Goal: Task Accomplishment & Management: Manage account settings

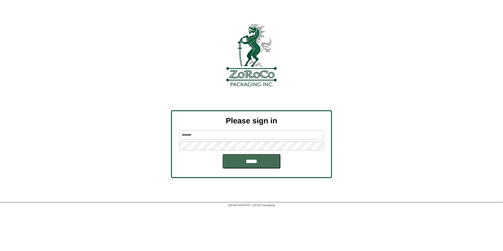
type input "*********"
click at [256, 160] on input "*****" at bounding box center [251, 161] width 58 height 14
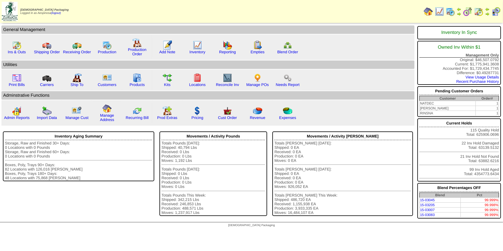
click at [494, 9] on img at bounding box center [495, 11] width 9 height 9
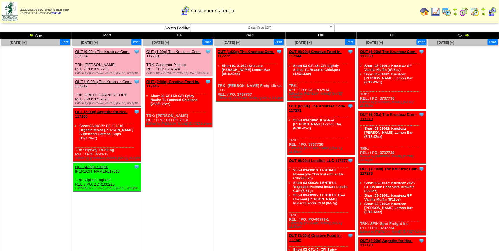
click at [277, 21] on td "Print All" at bounding box center [273, 12] width 290 height 22
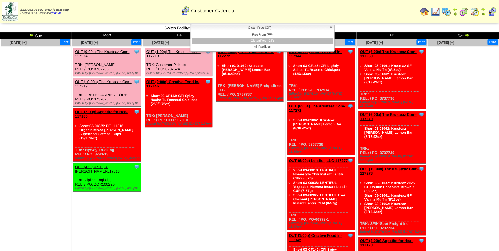
click at [277, 29] on span "GlutenFree (GF)" at bounding box center [260, 27] width 134 height 7
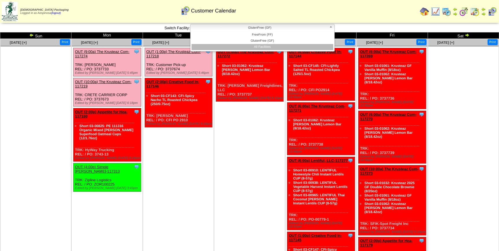
click at [272, 47] on li "All Facilities" at bounding box center [263, 47] width 142 height 6
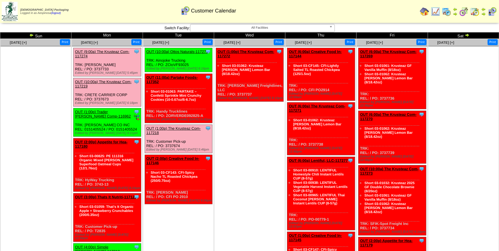
click at [239, 125] on ul "Clone Item OUT (1:00p) The Krusteaz Com-117272 The Krusteaz Company ScheduleID:…" at bounding box center [249, 91] width 70 height 87
click at [20, 11] on td at bounding box center [10, 11] width 19 height 21
click at [14, 9] on img at bounding box center [10, 11] width 16 height 19
click at [475, 11] on img at bounding box center [474, 11] width 9 height 9
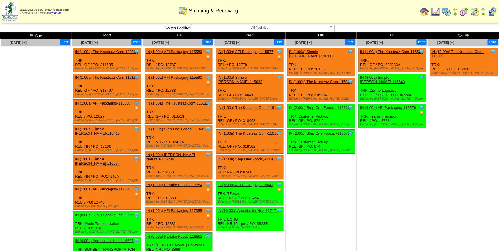
click at [401, 138] on td "[DATE] [+] Print Clone Item IN (1:00a) The Krusteaz Com-116574 The Krusteaz Com…" at bounding box center [391, 209] width 71 height 340
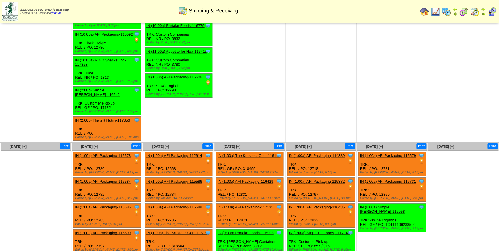
scroll to position [237, 0]
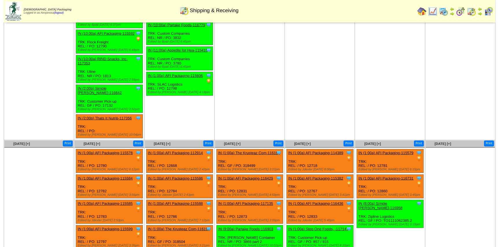
scroll to position [378, 0]
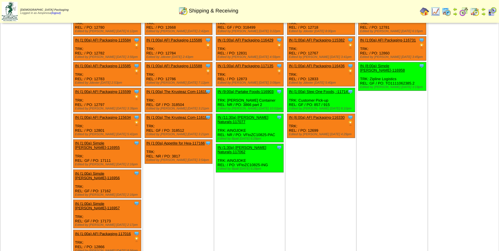
click at [115, 201] on link "IN (1:00a) Simple Mills-116957" at bounding box center [97, 205] width 45 height 9
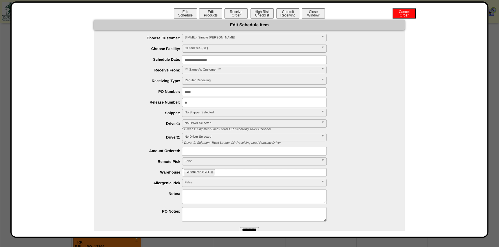
click at [219, 60] on input "**********" at bounding box center [254, 59] width 145 height 9
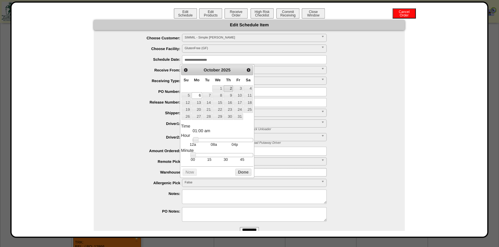
click at [230, 89] on link "2" at bounding box center [228, 88] width 9 height 6
type input "**********"
drag, startPoint x: 194, startPoint y: 142, endPoint x: 213, endPoint y: 141, distance: 19.1
click at [213, 141] on link at bounding box center [215, 140] width 6 height 6
click at [240, 172] on button "Done" at bounding box center [243, 172] width 16 height 7
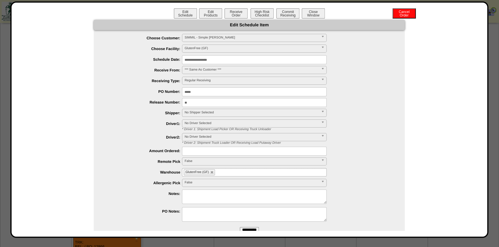
click at [210, 114] on span "No Shipper Selected" at bounding box center [252, 112] width 134 height 7
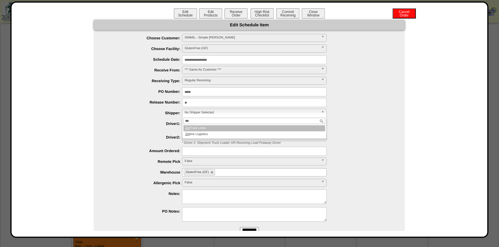
type input "****"
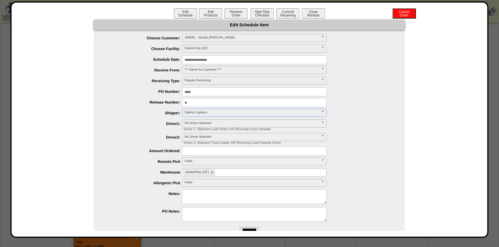
click at [234, 173] on ul "GlutenFree (GF)" at bounding box center [254, 172] width 145 height 8
type input "*"
type input "**"
click at [205, 177] on li "AF I2" at bounding box center [254, 179] width 144 height 6
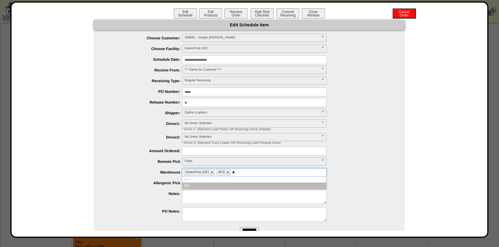
type input "**"
click at [203, 183] on li "AF I1" at bounding box center [254, 186] width 144 height 6
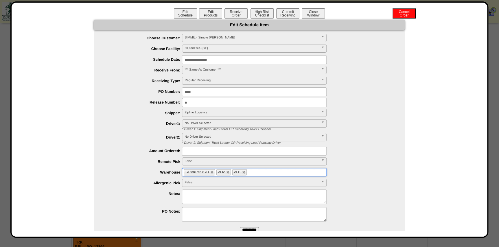
drag, startPoint x: 245, startPoint y: 229, endPoint x: 274, endPoint y: 34, distance: 197.1
click at [245, 229] on input "**********" at bounding box center [249, 230] width 19 height 6
drag, startPoint x: 315, startPoint y: 12, endPoint x: 309, endPoint y: 16, distance: 7.2
click at [315, 12] on button "Close Window" at bounding box center [313, 13] width 23 height 10
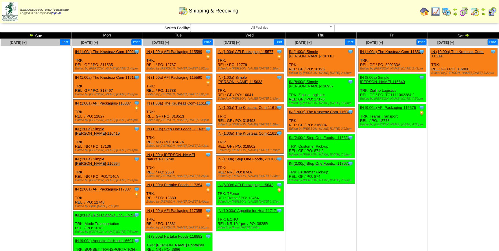
click at [373, 170] on td "[DATE] [+] Print Clone Item IN (1:00a) The Krusteaz Com-116574 The Krusteaz Com…" at bounding box center [391, 209] width 71 height 340
click at [437, 14] on img at bounding box center [435, 11] width 9 height 9
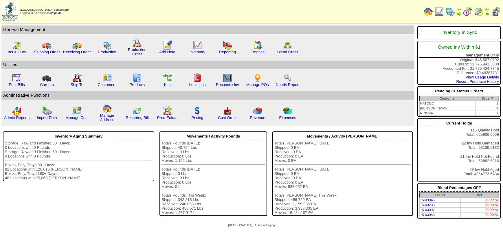
click at [497, 15] on img at bounding box center [495, 11] width 9 height 9
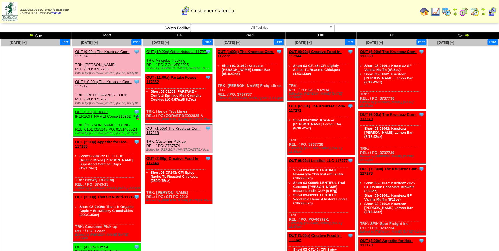
click at [32, 33] on img at bounding box center [31, 35] width 5 height 5
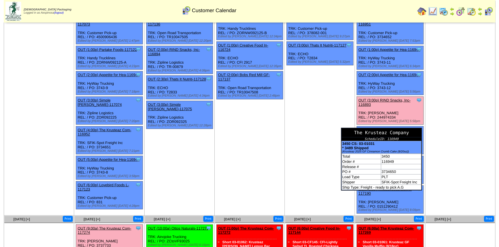
scroll to position [79, 0]
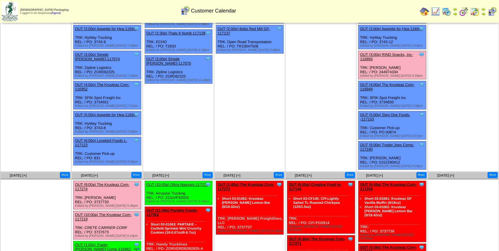
click at [401, 113] on link "OUT (5:00p) Step One Foods, -117153" at bounding box center [385, 117] width 50 height 9
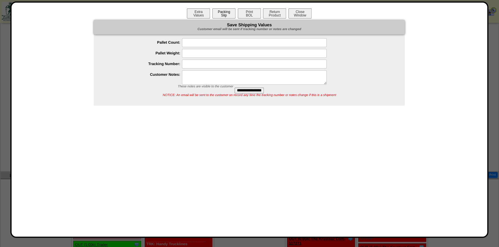
click at [218, 14] on button "Packing Slip" at bounding box center [223, 13] width 23 height 10
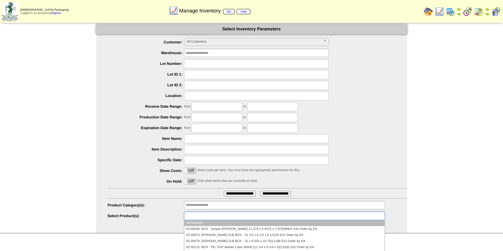
click at [240, 218] on ul at bounding box center [284, 215] width 200 height 8
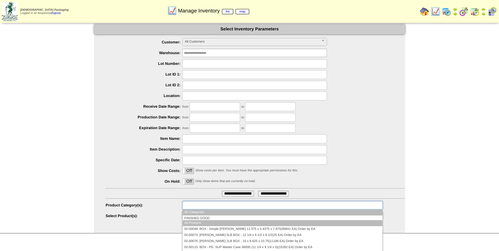
drag, startPoint x: 239, startPoint y: 207, endPoint x: 238, endPoint y: 204, distance: 3.4
click at [239, 207] on ul at bounding box center [282, 205] width 200 height 8
type input "**********"
click at [238, 204] on ul at bounding box center [282, 205] width 200 height 8
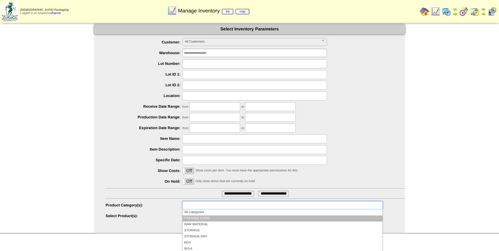
click at [231, 219] on li "FINISHED GOOD" at bounding box center [283, 218] width 200 height 6
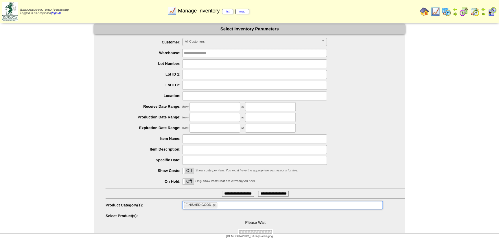
click at [232, 217] on div "Please Wait" at bounding box center [255, 222] width 299 height 23
click at [233, 216] on ul at bounding box center [282, 215] width 200 height 8
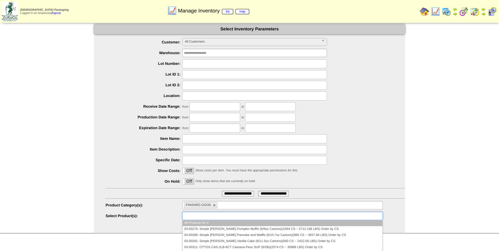
click at [242, 38] on link "All Customers" at bounding box center [254, 42] width 145 height 8
type input "**********"
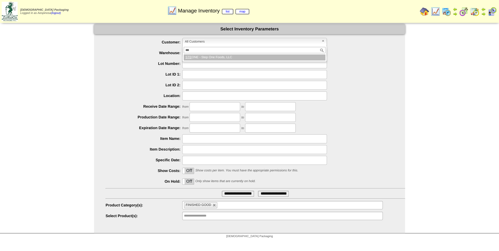
type input "***"
click at [226, 58] on li "STE ONE - Step One Foods, LLC" at bounding box center [255, 57] width 142 height 6
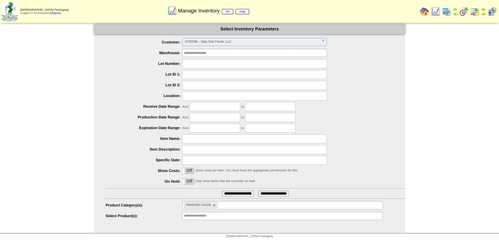
click at [244, 193] on input "**********" at bounding box center [238, 194] width 32 height 6
click at [216, 43] on span "All Customers" at bounding box center [254, 41] width 134 height 7
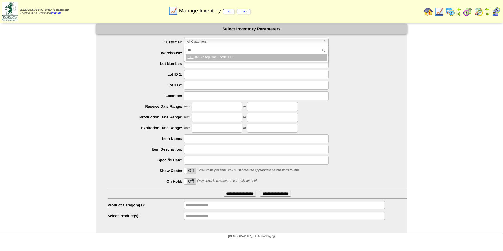
type input "***"
click at [220, 58] on li "STE ONE - Step One Foods, LLC" at bounding box center [256, 57] width 142 height 6
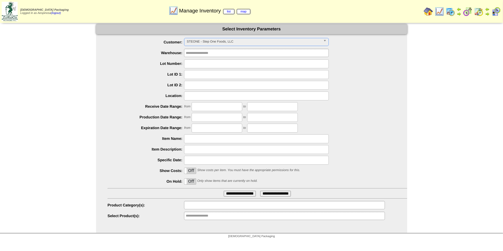
click at [226, 206] on ul at bounding box center [284, 205] width 200 height 8
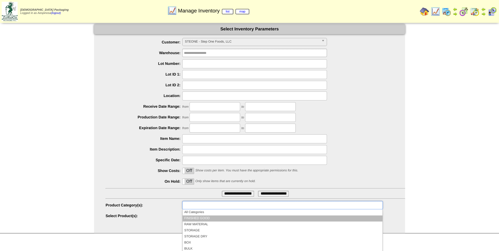
click at [238, 217] on li "FINISHED GOOD" at bounding box center [283, 218] width 200 height 6
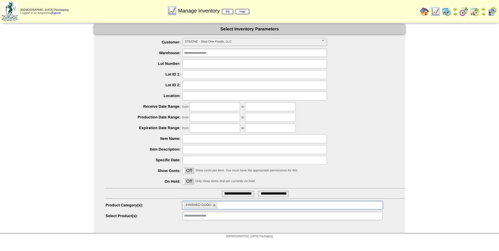
click at [237, 193] on input "**********" at bounding box center [238, 194] width 32 height 6
click at [205, 65] on input "text" at bounding box center [256, 63] width 145 height 9
paste input "*******"
type input "*******"
click at [238, 191] on input "**********" at bounding box center [240, 194] width 32 height 6
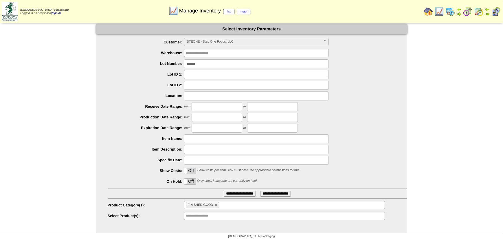
click at [497, 14] on img at bounding box center [495, 11] width 9 height 9
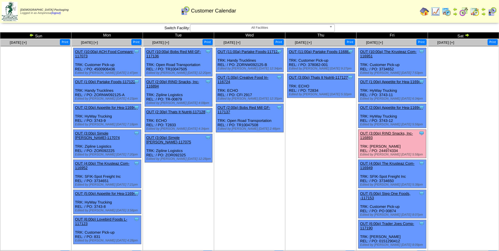
click at [391, 148] on div "Clone Item OUT (3:00p) RIND Snacks, Inc-116893 RIND Snacks, Inc. ScheduleID: 11…" at bounding box center [392, 144] width 68 height 28
copy div "244974334"
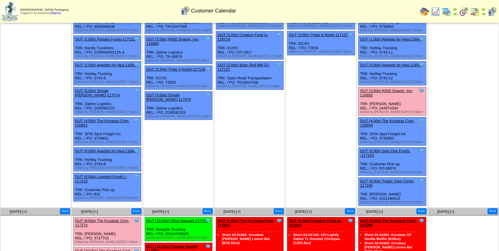
click at [274, 176] on td "Sep 24 [+] Print Clone Item OUT (11:00a) Partake Foods-117121 Partake Foods Sch…" at bounding box center [249, 101] width 71 height 211
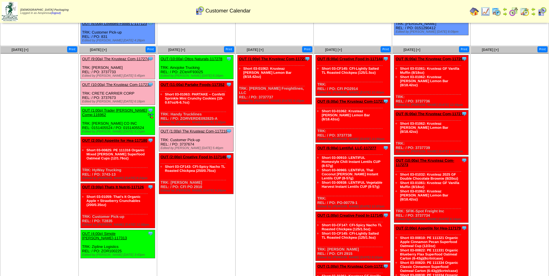
scroll to position [165, 0]
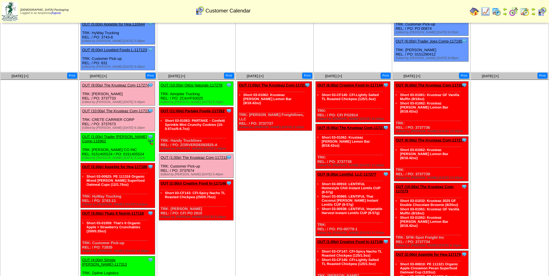
click at [106, 107] on div "Clone Item OUT (10:00a) The Krusteaz Com-117219 The Krusteaz Company ScheduleID…" at bounding box center [117, 119] width 74 height 24
click at [108, 109] on link "OUT (10:00a) The Krusteaz Com-117219" at bounding box center [116, 111] width 69 height 4
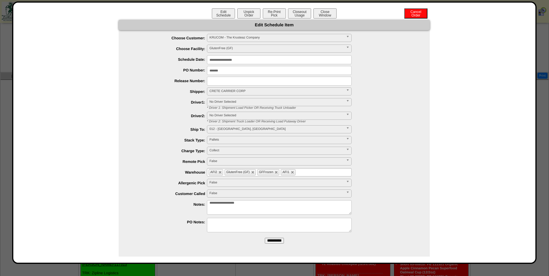
click at [229, 62] on input "**********" at bounding box center [279, 59] width 145 height 9
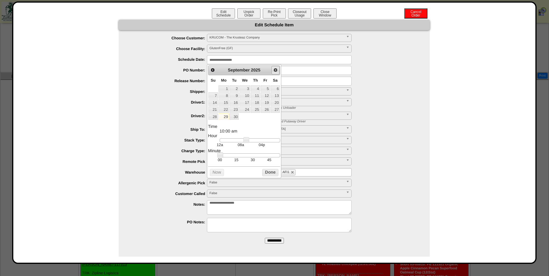
click at [279, 69] on link "Next" at bounding box center [275, 70] width 8 height 8
click at [256, 88] on link "2" at bounding box center [255, 88] width 9 height 6
type input "**********"
click at [269, 172] on button "Done" at bounding box center [270, 172] width 16 height 7
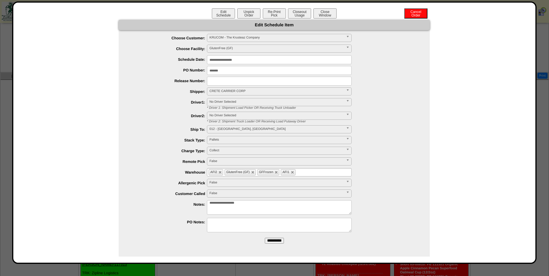
click at [277, 240] on input "**********" at bounding box center [274, 241] width 19 height 6
click at [327, 14] on button "Close Window" at bounding box center [324, 13] width 23 height 10
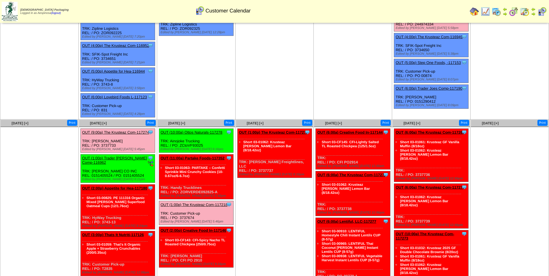
scroll to position [174, 0]
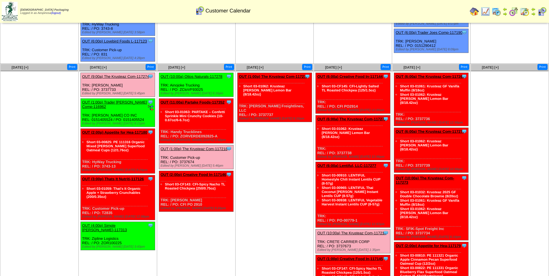
click at [540, 11] on img at bounding box center [541, 11] width 9 height 9
click at [495, 14] on img at bounding box center [496, 11] width 9 height 9
click at [119, 130] on link "OUT (2:00p) Appetite for Hea-117180" at bounding box center [114, 132] width 65 height 4
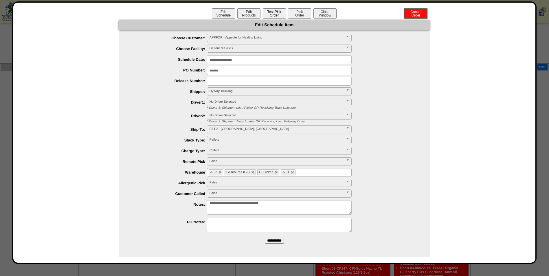
click at [280, 16] on button "Test Pick Order" at bounding box center [274, 13] width 23 height 10
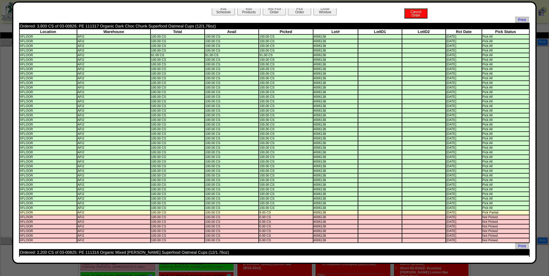
scroll to position [12, 0]
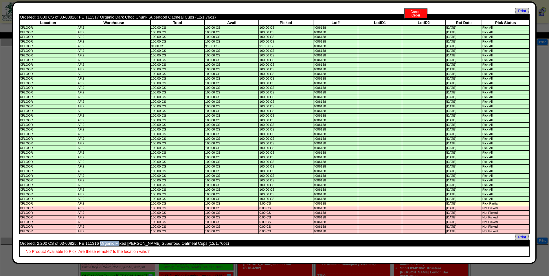
drag, startPoint x: 76, startPoint y: 243, endPoint x: 59, endPoint y: 243, distance: 17.1
click at [59, 243] on td "Ordered: 2,200 CS of 03-00825: PE 111316 Organic Mixed Berry Superfood Oatmeal …" at bounding box center [274, 243] width 509 height 5
copy td "03-00825"
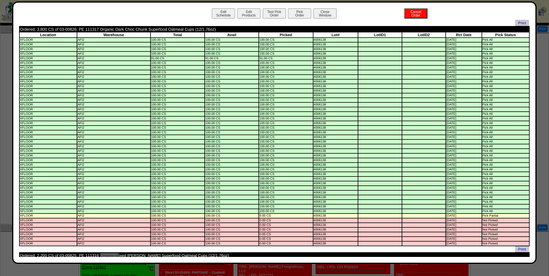
scroll to position [0, 0]
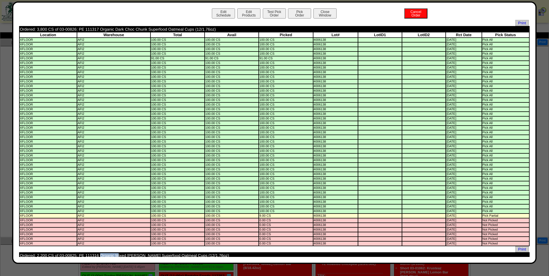
click at [318, 19] on div "Edit Schedule Edit Products Test Pick Order Pick Order Cancel Order Close Window" at bounding box center [274, 14] width 510 height 12
click at [318, 15] on button "Close Window" at bounding box center [324, 13] width 23 height 10
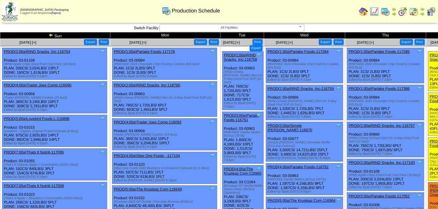
click at [243, 29] on span "All Facilities" at bounding box center [229, 27] width 134 height 7
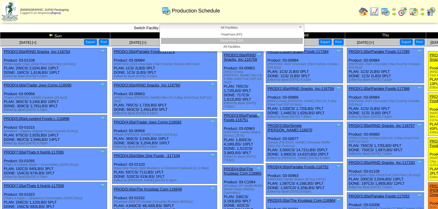
click at [243, 42] on li "GlutenFree (GF)" at bounding box center [232, 41] width 142 height 6
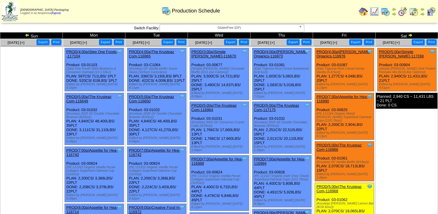
click at [17, 93] on ul at bounding box center [32, 89] width 62 height 87
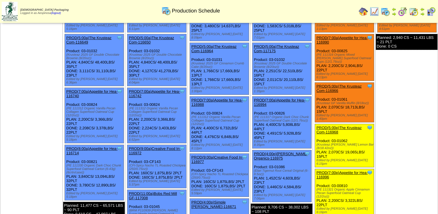
scroll to position [87, 0]
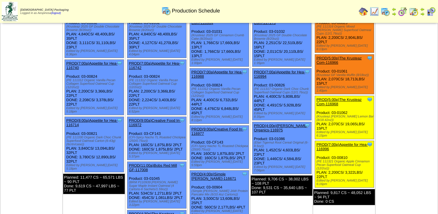
click at [28, 47] on td "Sep 21 [+] Print Export" at bounding box center [31, 136] width 62 height 368
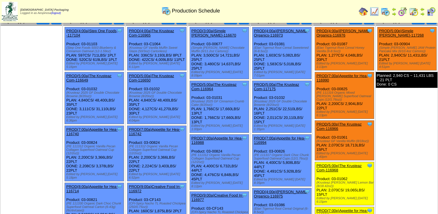
scroll to position [0, 0]
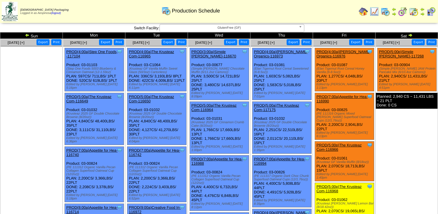
click at [240, 25] on div "Zoroco Packaging Logged in as Aespinosa (logout) Print All" at bounding box center [219, 12] width 438 height 25
click at [239, 28] on span "GlutenFree (GF)" at bounding box center [229, 27] width 134 height 7
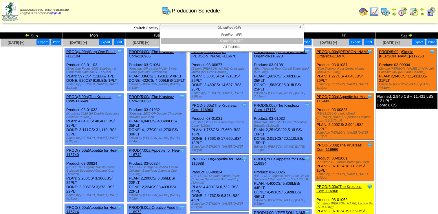
click at [235, 45] on li "All Facilities" at bounding box center [232, 47] width 142 height 6
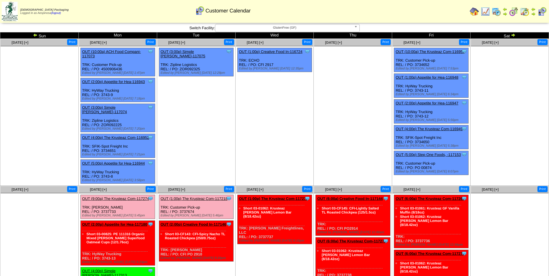
click at [249, 142] on td "[DATE] [+] Print Clone Item OUT (1:00p) Creative Food In-116724 Creative Food I…" at bounding box center [274, 112] width 78 height 147
click at [292, 27] on span "GlutenFree (GF)" at bounding box center [285, 27] width 134 height 7
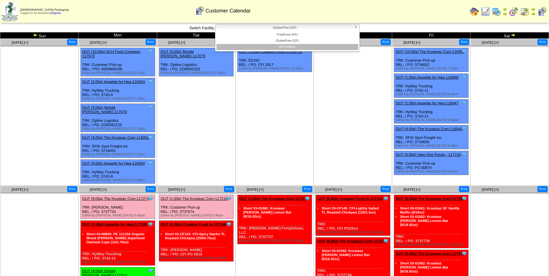
click at [291, 47] on li "All Facilities" at bounding box center [287, 47] width 142 height 6
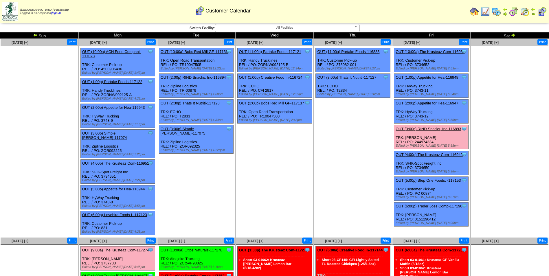
scroll to position [168, 0]
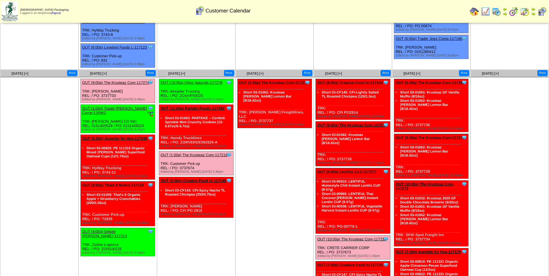
click at [207, 105] on div "Clone Item OUT (11:00a) Partake Foods-117352 Partake Foods ScheduleID: 117352 1…" at bounding box center [196, 127] width 74 height 45
click at [199, 106] on link "OUT (11:00a) Partake Foods-117352" at bounding box center [193, 108] width 64 height 4
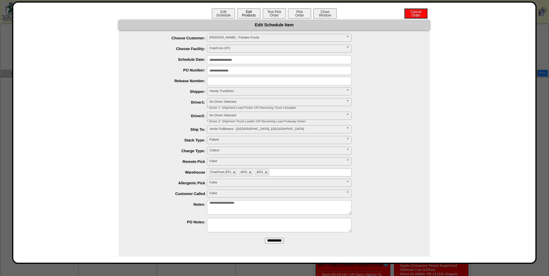
click at [247, 9] on button "Edit Products" at bounding box center [248, 13] width 23 height 10
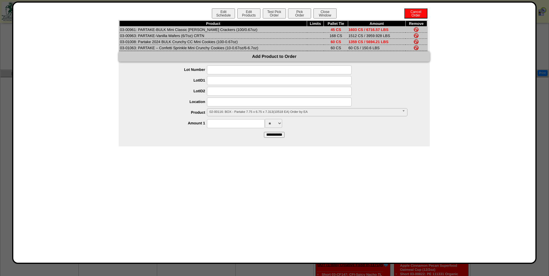
click at [261, 115] on span "02-00116: BOX - Partake 7.75 x 6.75 x 7.313(10518 EA) Order by EA" at bounding box center [304, 111] width 190 height 7
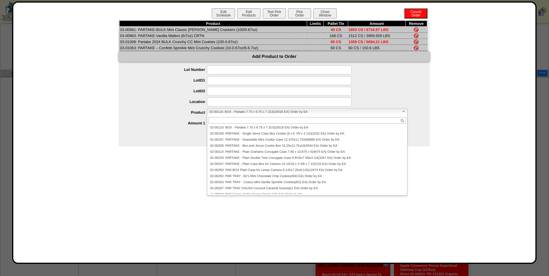
scroll to position [58, 0]
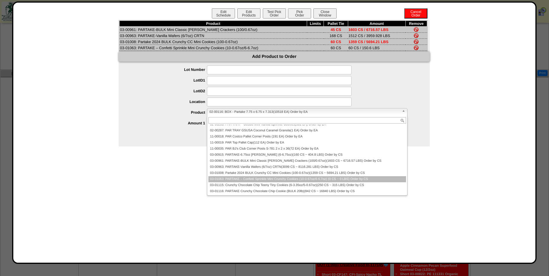
click at [238, 176] on li "03-01063: PARTAKE – Confetti Sprinkle Mini Crunchy Cookies (10-0.67oz/6-6.7oz) …" at bounding box center [307, 179] width 198 height 6
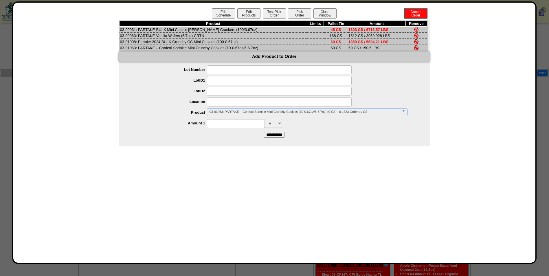
click at [225, 128] on input at bounding box center [236, 123] width 58 height 9
type input "*"
click at [150, 110] on div "**********" at bounding box center [279, 112] width 299 height 9
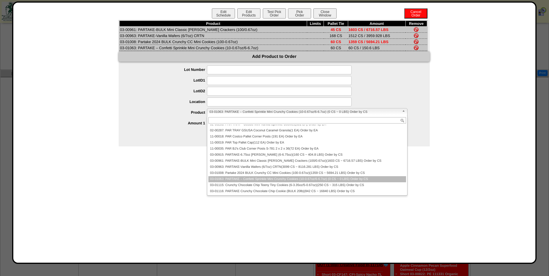
click at [226, 111] on span "03-01063: PARTAKE – Confetti Sprinkle Mini Crunchy Cookies (10-0.67oz/6-6.7oz) …" at bounding box center [304, 111] width 190 height 7
paste input "********"
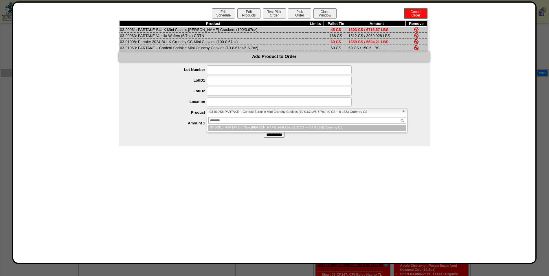
type input "********"
click at [245, 127] on li "03-00915 : PARTAKE-6.75oz Graham Cracker (6-6.75oz)(160 CS ~ 404.8 LBS) Order b…" at bounding box center [307, 128] width 198 height 6
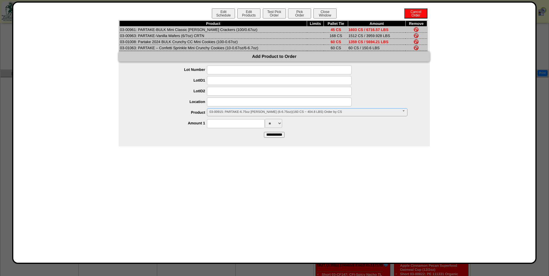
click at [238, 124] on input at bounding box center [236, 123] width 58 height 9
type input "***"
click at [266, 137] on input "**********" at bounding box center [274, 135] width 21 height 6
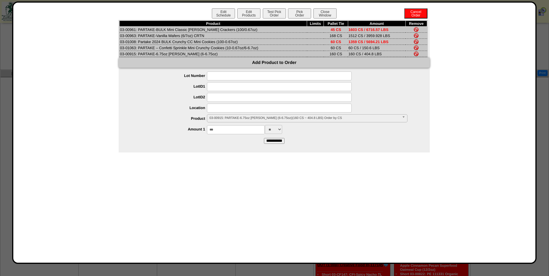
click at [233, 117] on span "03-00915: PARTAKE-6.75oz [PERSON_NAME] (6-6.75oz)(160 CS ~ 404.8 LBS) Order by …" at bounding box center [304, 118] width 190 height 7
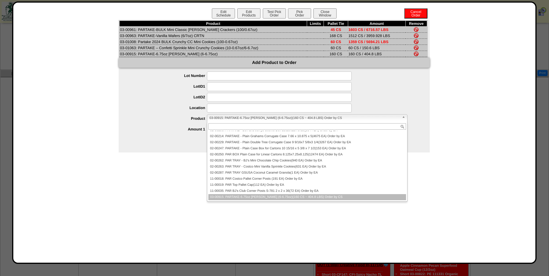
paste input "********"
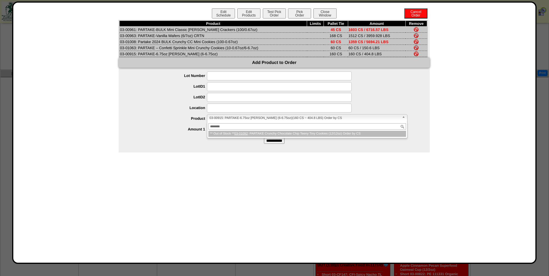
type input "********"
click at [243, 135] on em "03-01092" at bounding box center [241, 133] width 14 height 3
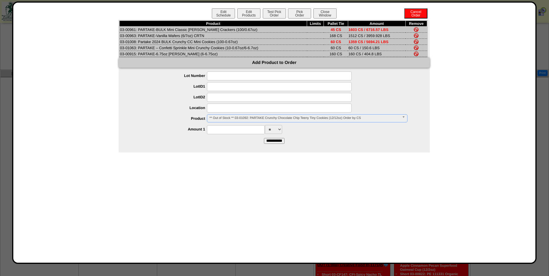
click at [232, 132] on input at bounding box center [236, 129] width 58 height 9
type input "*"
click at [317, 137] on form "**********" at bounding box center [274, 107] width 311 height 72
click at [281, 138] on input "**********" at bounding box center [274, 141] width 21 height 6
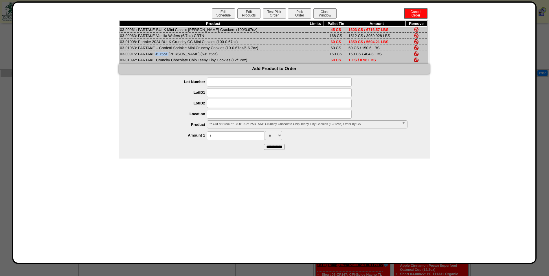
drag, startPoint x: 136, startPoint y: 55, endPoint x: 121, endPoint y: 55, distance: 15.6
click at [121, 55] on td "03-00915: PARTAKE-6.75oz Graham Cracker (6-6.75oz)" at bounding box center [212, 54] width 187 height 6
copy td "03-00915"
click at [144, 66] on div "Add Product to Order" at bounding box center [274, 69] width 311 height 10
click at [141, 61] on td "03-01092: PARTAKE Crunchy Chocolate Chip Teeny Tiny Cookies (12/12oz)" at bounding box center [212, 60] width 187 height 6
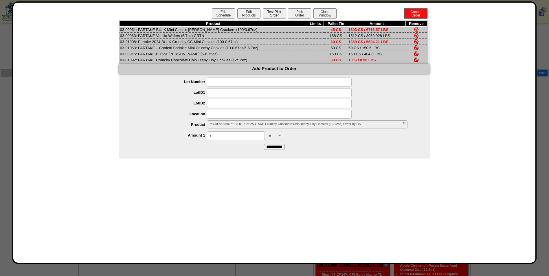
click at [265, 12] on button "Test Pick Order" at bounding box center [274, 13] width 23 height 10
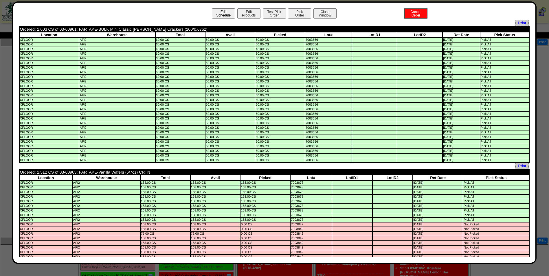
click at [225, 12] on button "Edit Schedule" at bounding box center [223, 13] width 23 height 10
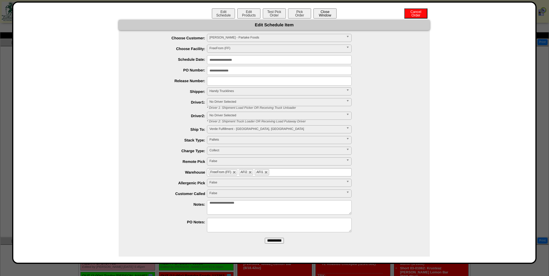
click at [323, 10] on button "Close Window" at bounding box center [324, 13] width 23 height 10
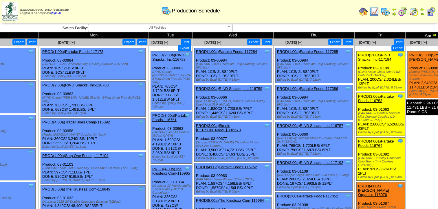
scroll to position [947, 71]
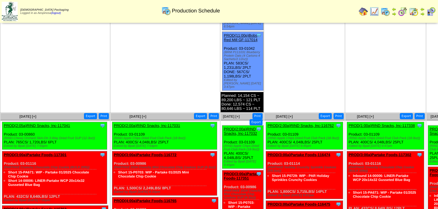
scroll to position [54, 71]
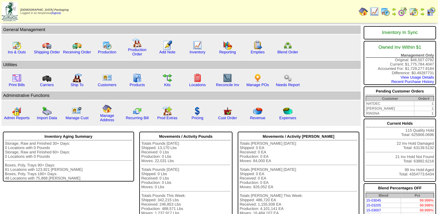
click at [377, 11] on img at bounding box center [373, 11] width 9 height 9
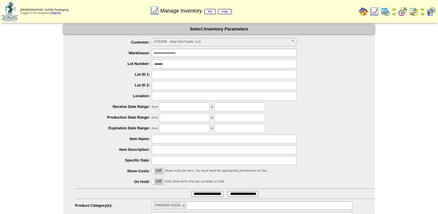
click at [187, 70] on input "text" at bounding box center [224, 74] width 145 height 9
click at [181, 66] on input "*******" at bounding box center [224, 63] width 145 height 9
click at [176, 44] on span "STEONE - Step One Foods, LLC" at bounding box center [221, 41] width 134 height 7
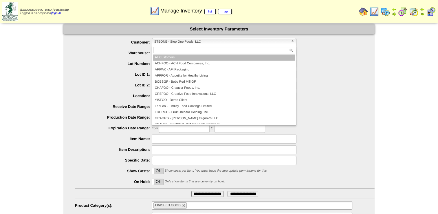
click at [175, 57] on li "All Customers" at bounding box center [224, 57] width 142 height 6
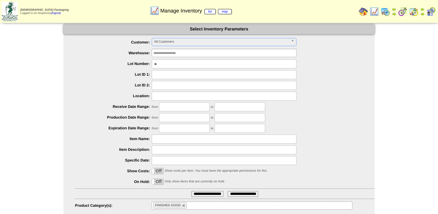
click at [170, 62] on input "**" at bounding box center [224, 63] width 145 height 9
type input "*"
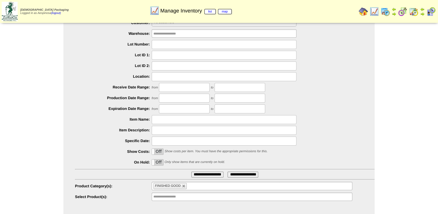
scroll to position [27, 0]
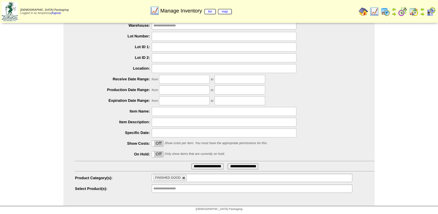
click at [184, 178] on link at bounding box center [183, 177] width 3 height 3
type input "**********"
click at [181, 183] on ul "**********" at bounding box center [218, 101] width 311 height 183
click at [155, 188] on input "**********" at bounding box center [171, 188] width 37 height 7
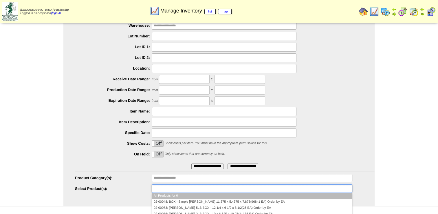
paste input "********"
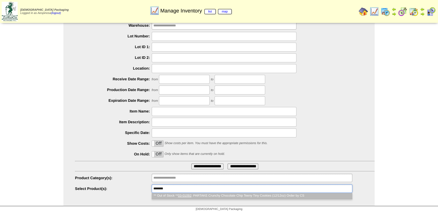
type input "********"
click at [172, 196] on li "** Out of Stock ** 03-01092 : PARTAKE Crunchy Chocolate Chip Teeny Tiny Cookies…" at bounding box center [252, 195] width 200 height 6
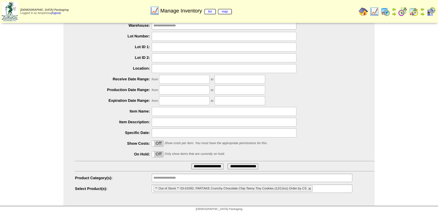
click at [308, 186] on li "** Out of Stock ** 03-01092: PARTAKE Crunchy Chocolate Chip Teeny Tiny Cookies …" at bounding box center [232, 188] width 159 height 6
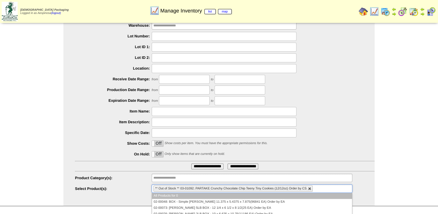
click at [308, 188] on link at bounding box center [309, 188] width 3 height 3
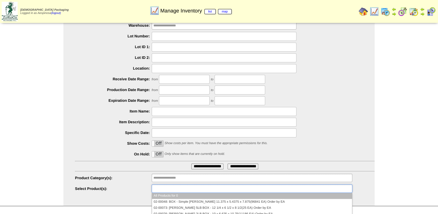
click at [308, 189] on ul at bounding box center [252, 188] width 200 height 8
paste input "********"
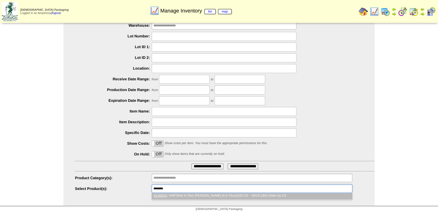
type input "********"
click at [200, 196] on li "03-00915 : PARTAKE-6.75oz Graham Cracker (6-6.75oz)(160 CS ~ 404.8 LBS) Order b…" at bounding box center [252, 195] width 200 height 6
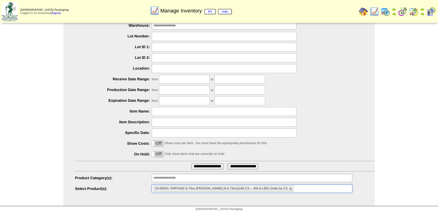
click at [201, 163] on input "**********" at bounding box center [207, 166] width 32 height 6
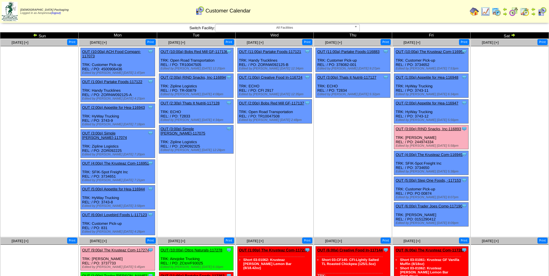
click at [317, 162] on td "[DATE] [+] Print Clone Item OUT (11:00a) Partake Foods-116883 Partake Foods Sch…" at bounding box center [353, 138] width 78 height 198
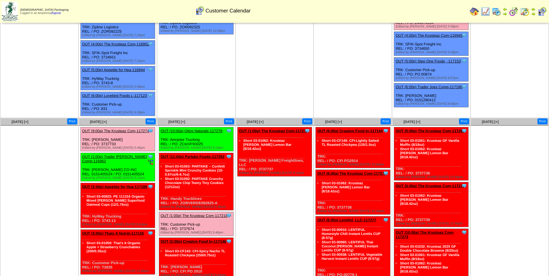
scroll to position [145, 0]
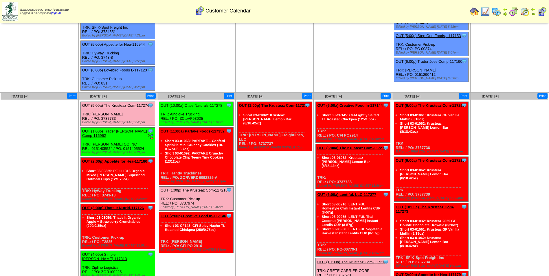
click at [127, 252] on link "OUT (4:00p) Simple [PERSON_NAME]-117313" at bounding box center [104, 256] width 45 height 9
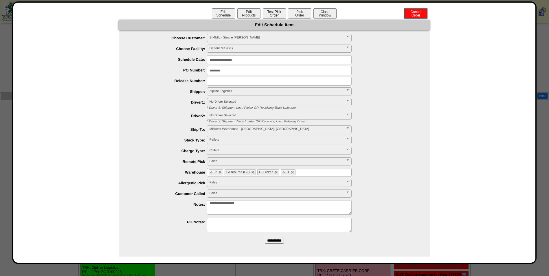
click at [273, 13] on button "Test Pick Order" at bounding box center [274, 13] width 23 height 10
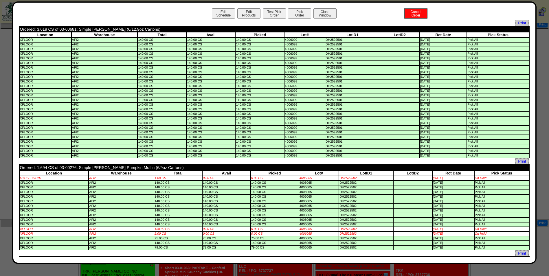
scroll to position [0, 0]
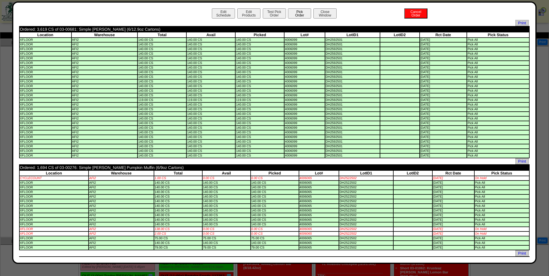
click at [300, 17] on button "Pick Order" at bounding box center [299, 13] width 23 height 10
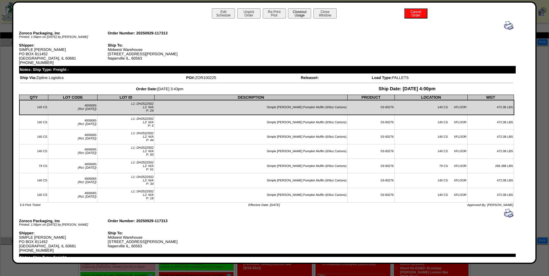
click at [300, 17] on button "Closeout Usage" at bounding box center [299, 13] width 23 height 10
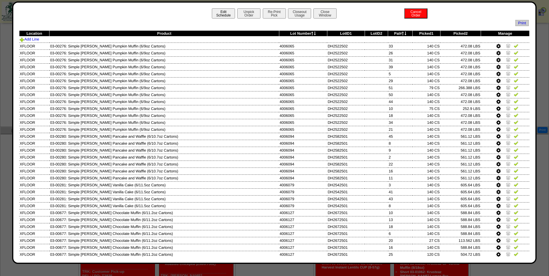
scroll to position [104, 0]
click at [224, 13] on button "Edit Schedule" at bounding box center [223, 13] width 23 height 10
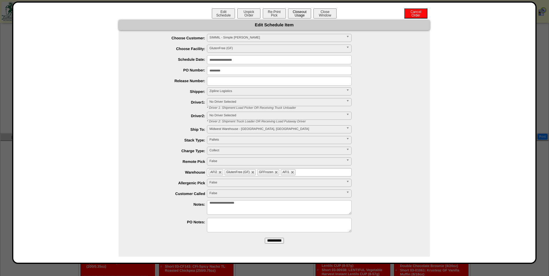
click at [295, 15] on button "Closeout Usage" at bounding box center [299, 13] width 23 height 10
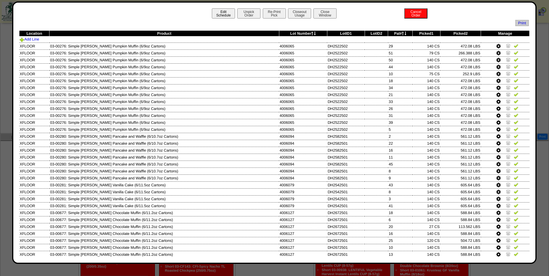
click at [218, 15] on button "Edit Schedule" at bounding box center [223, 13] width 23 height 10
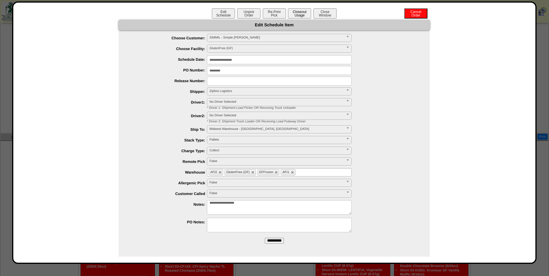
click at [296, 15] on button "Closeout Usage" at bounding box center [299, 13] width 23 height 10
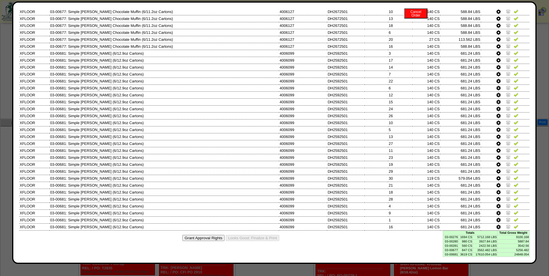
scroll to position [133, 0]
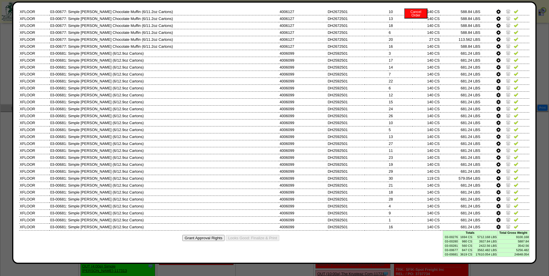
click at [450, 238] on td "03-00276" at bounding box center [450, 237] width 15 height 4
copy td "03-00276"
click at [445, 243] on td "03-00280" at bounding box center [450, 241] width 15 height 4
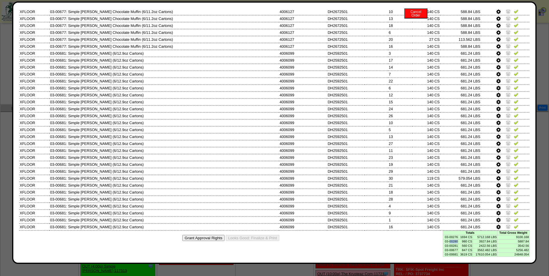
click at [445, 243] on td "03-00280" at bounding box center [450, 241] width 15 height 4
click at [445, 242] on td "03-00280" at bounding box center [450, 241] width 15 height 4
copy td "03-00280"
click at [452, 244] on td "03-00281" at bounding box center [450, 246] width 15 height 4
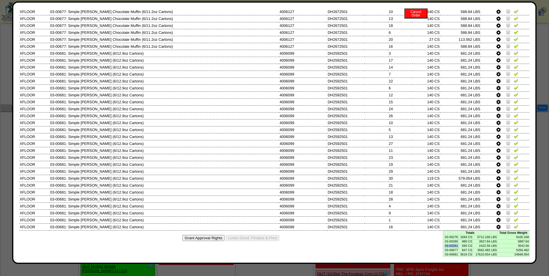
click at [452, 244] on td "03-00281" at bounding box center [450, 246] width 15 height 4
copy td "03-00281"
click at [445, 250] on td "03-00677" at bounding box center [450, 250] width 15 height 4
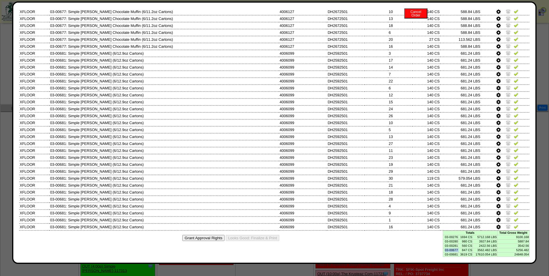
copy td "03-00677"
click at [443, 256] on td "03-00681" at bounding box center [450, 254] width 15 height 4
click at [443, 255] on td "03-00681" at bounding box center [450, 254] width 15 height 4
copy td "03-00681"
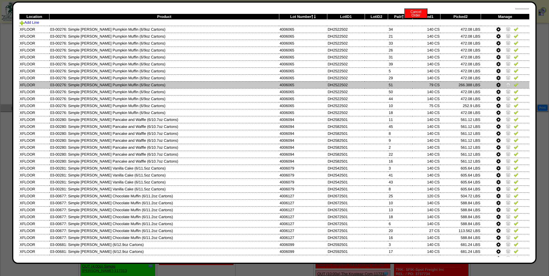
scroll to position [0, 0]
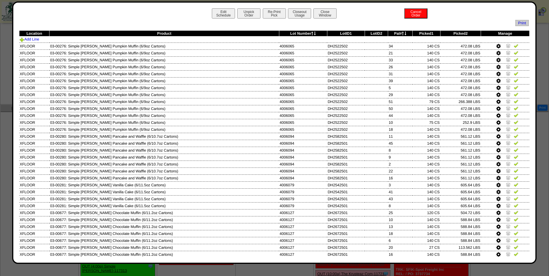
click at [390, 33] on th "Pal#" at bounding box center [400, 34] width 24 height 6
click at [402, 33] on icon at bounding box center [403, 34] width 2 height 4
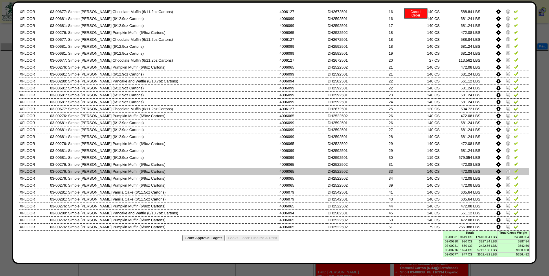
scroll to position [191, 0]
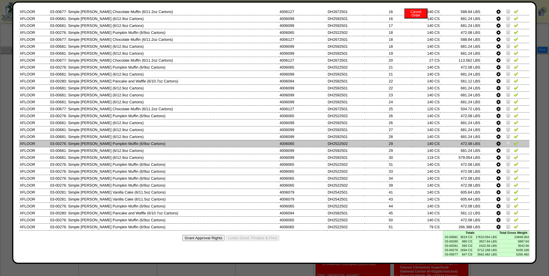
click at [412, 143] on td "140 CS" at bounding box center [426, 143] width 28 height 7
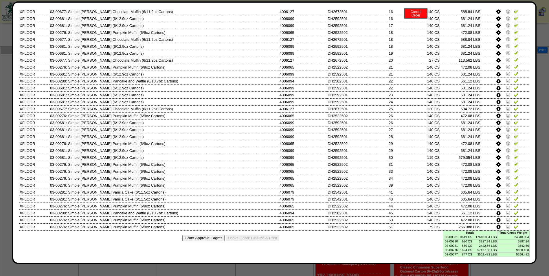
click at [466, 238] on td "3619 CS" at bounding box center [465, 237] width 14 height 4
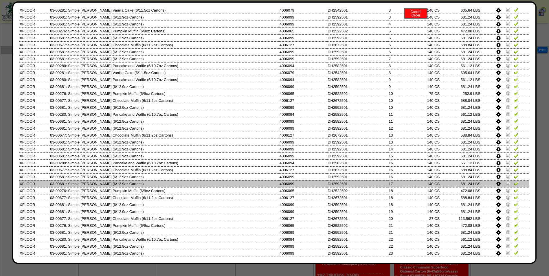
scroll to position [92, 0]
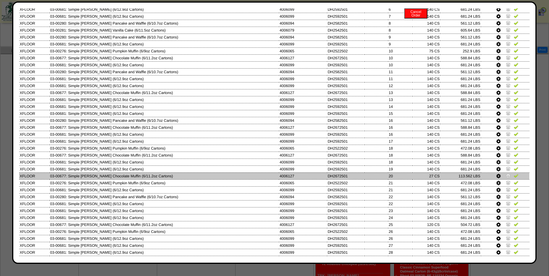
click at [506, 175] on img at bounding box center [508, 175] width 5 height 5
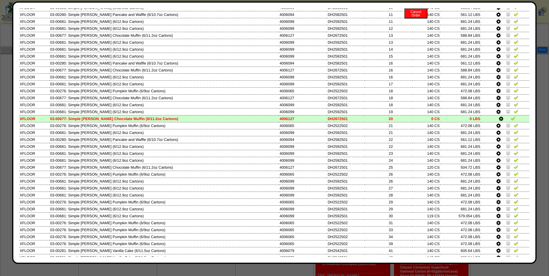
scroll to position [150, 0]
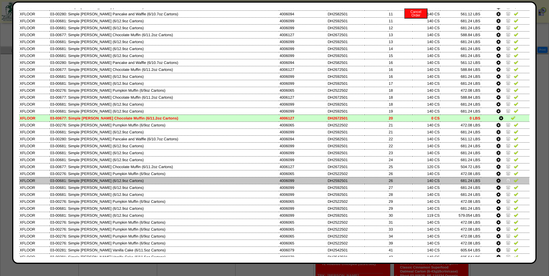
click at [506, 181] on img at bounding box center [508, 180] width 5 height 5
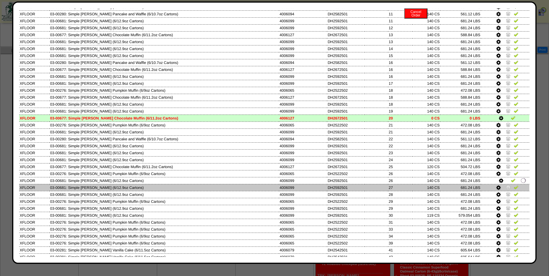
click at [506, 186] on img at bounding box center [508, 187] width 5 height 5
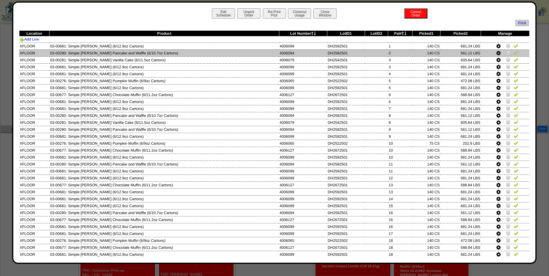
scroll to position [0, 0]
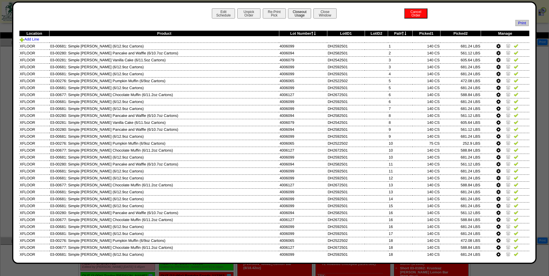
click at [302, 12] on button "Closeout Usage" at bounding box center [299, 13] width 23 height 10
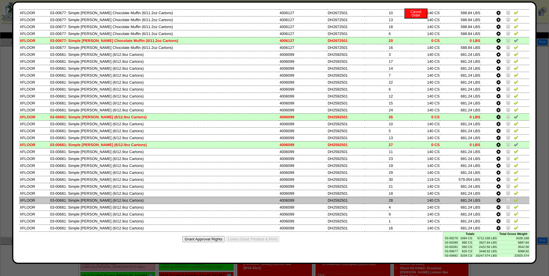
scroll to position [208, 0]
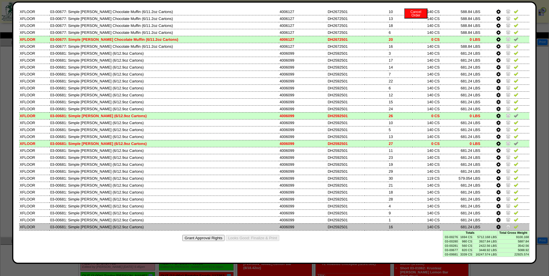
click at [506, 227] on img at bounding box center [508, 226] width 5 height 5
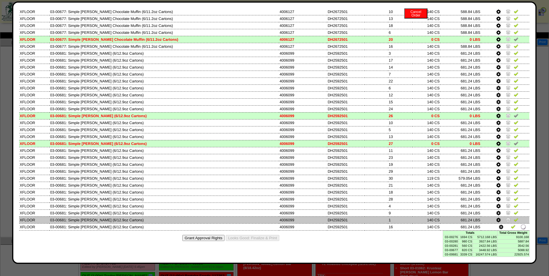
click at [506, 219] on img at bounding box center [508, 219] width 5 height 5
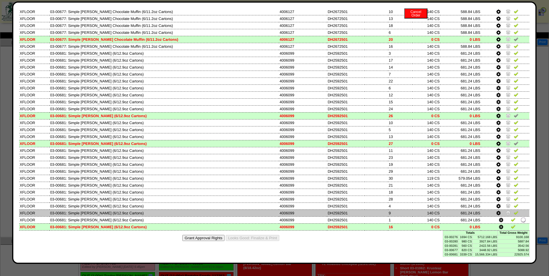
click at [502, 209] on td at bounding box center [505, 212] width 49 height 7
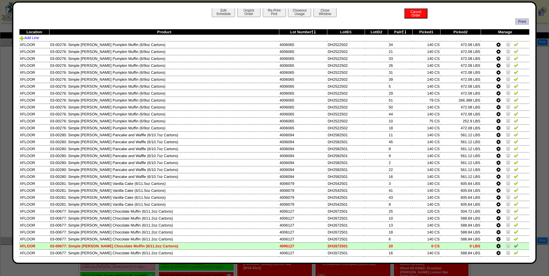
scroll to position [0, 0]
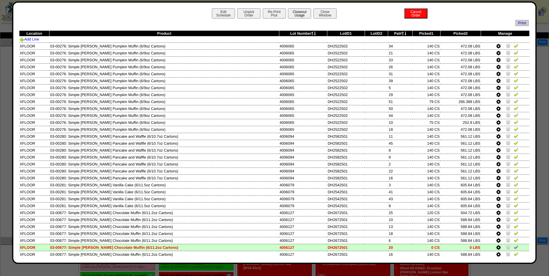
click at [301, 11] on button "Closeout Usage" at bounding box center [299, 13] width 23 height 10
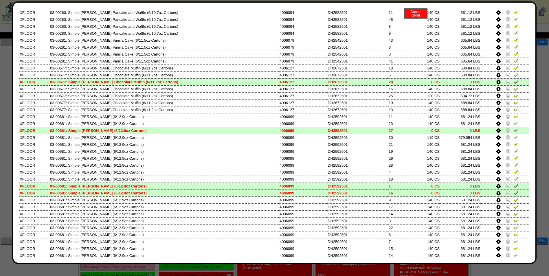
scroll to position [208, 0]
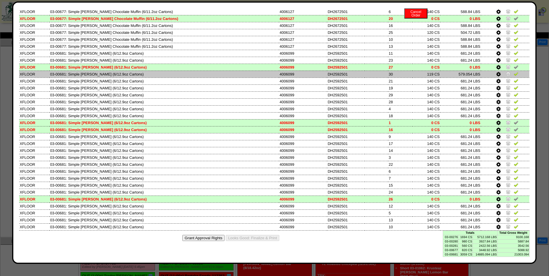
click at [506, 76] on img at bounding box center [508, 73] width 5 height 5
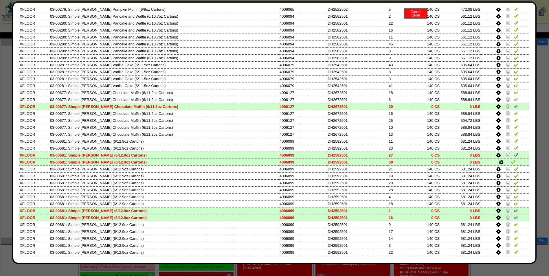
scroll to position [0, 0]
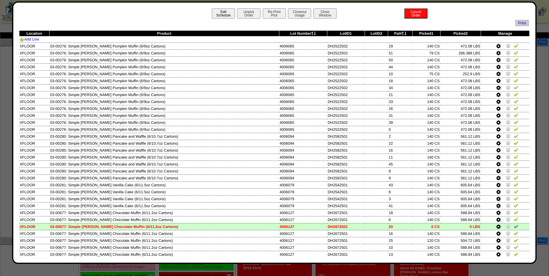
click at [214, 14] on button "Edit Schedule" at bounding box center [223, 13] width 23 height 10
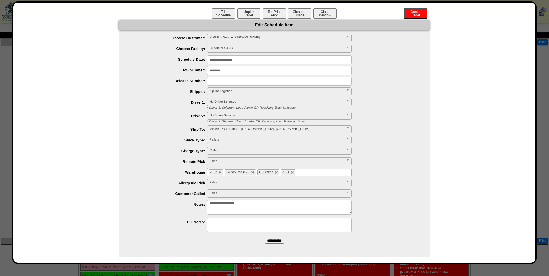
click at [299, 208] on textarea "**********" at bounding box center [279, 207] width 145 height 14
type textarea "**********"
click at [279, 242] on input "**********" at bounding box center [274, 241] width 19 height 6
click at [323, 12] on button "Close Window" at bounding box center [324, 13] width 23 height 10
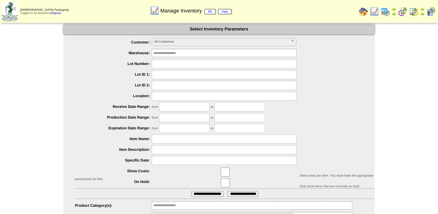
scroll to position [27, 0]
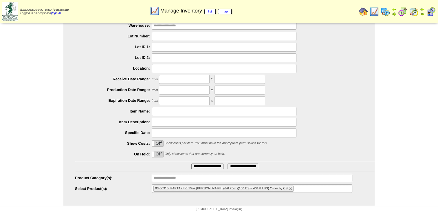
click at [290, 188] on li "03-00915: PARTAKE-6.75oz [PERSON_NAME] (6-6.75oz)(160 CS ~ 404.8 LBS) Order by …" at bounding box center [223, 188] width 140 height 6
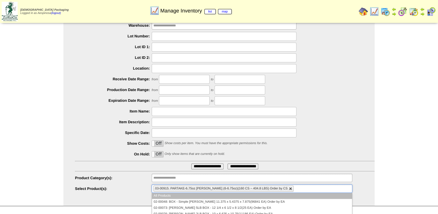
click at [289, 187] on link at bounding box center [290, 188] width 3 height 3
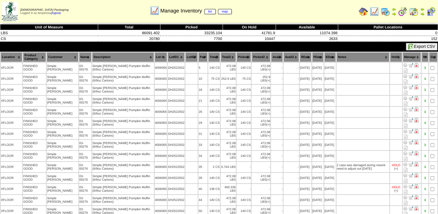
click at [236, 55] on th "Picked1" at bounding box center [243, 57] width 14 height 10
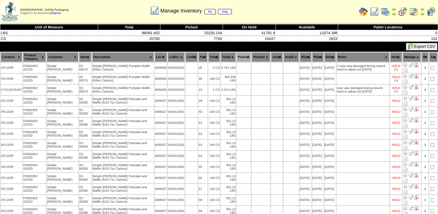
click at [236, 55] on th "Picked1" at bounding box center [243, 57] width 14 height 10
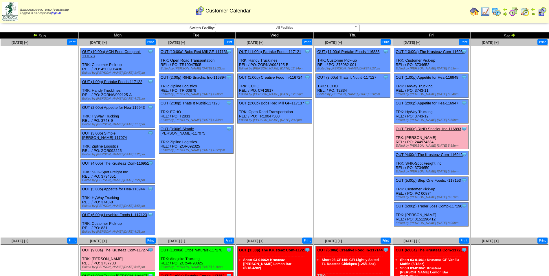
click at [287, 28] on span "All Facilities" at bounding box center [285, 27] width 134 height 7
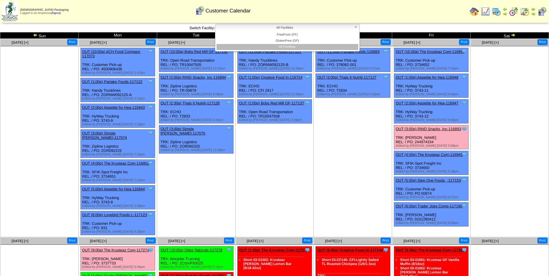
click at [287, 28] on span "All Facilities" at bounding box center [285, 27] width 134 height 7
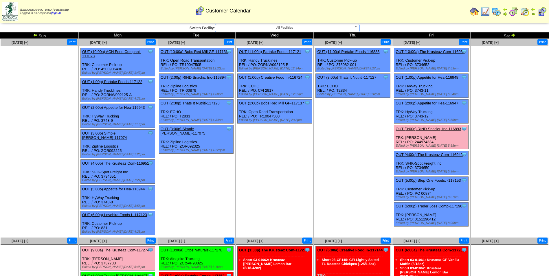
click at [16, 168] on td "[DATE] [+] Print" at bounding box center [39, 138] width 78 height 198
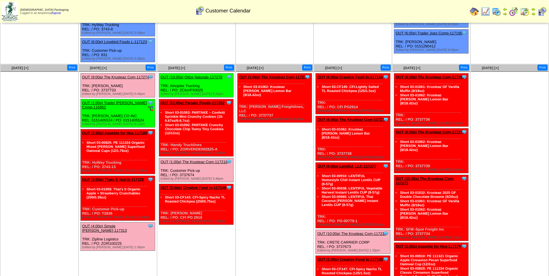
scroll to position [174, 0]
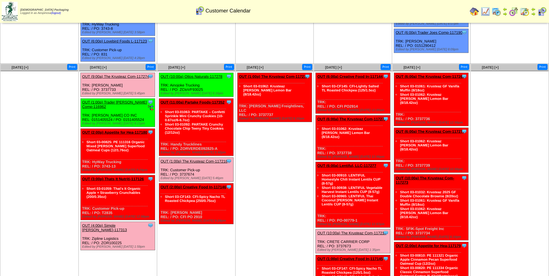
click at [266, 144] on ul "Clone Item OUT (1:00p) The Krusteaz Com-117272 The Krusteaz Company ScheduleID:…" at bounding box center [275, 116] width 78 height 87
click at [195, 87] on div "Clone Item OUT (10:00a) Ottos Naturals-117278 Ottos Naturals ScheduleID: 117278…" at bounding box center [196, 85] width 74 height 24
copy div "ZCtoVF93025"
click at [122, 100] on link "OUT (1:00p) Trader [PERSON_NAME] Comp-116962" at bounding box center [114, 104] width 65 height 9
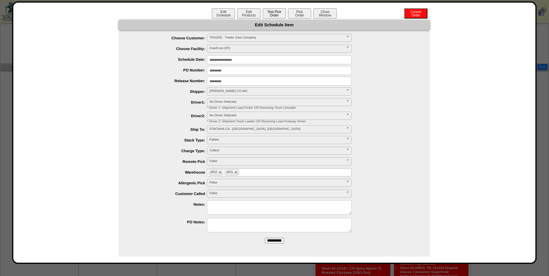
click at [274, 16] on button "Test Pick Order" at bounding box center [274, 13] width 23 height 10
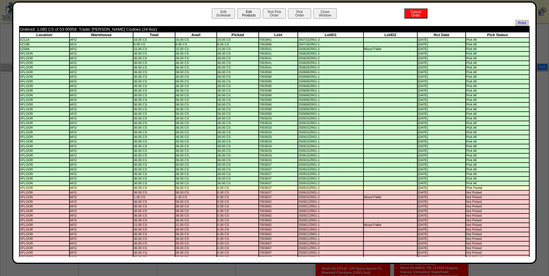
click at [250, 17] on button "Edit Products" at bounding box center [248, 13] width 23 height 10
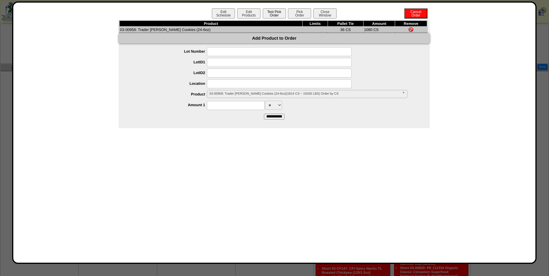
click at [279, 12] on button "Test Pick Order" at bounding box center [274, 13] width 23 height 10
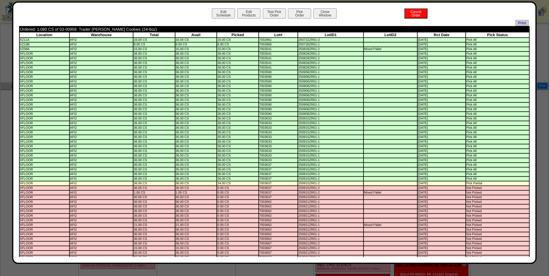
scroll to position [145, 0]
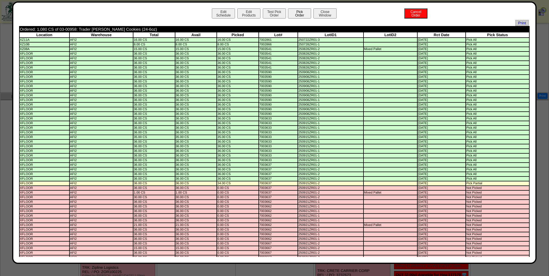
click at [292, 15] on button "Pick Order" at bounding box center [299, 13] width 23 height 10
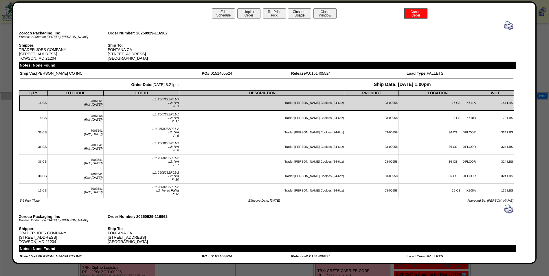
click at [300, 13] on button "Closeout Usage" at bounding box center [299, 13] width 23 height 10
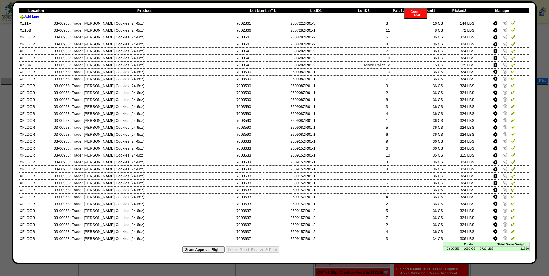
scroll to position [203, 0]
click at [446, 250] on td "03-00958" at bounding box center [451, 248] width 17 height 4
copy td "03-00958"
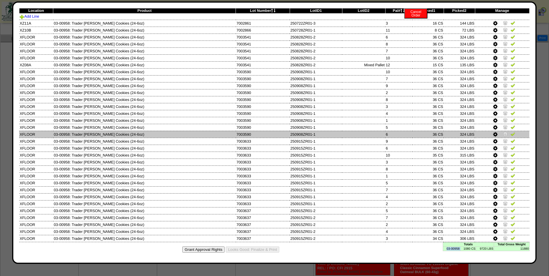
click at [327, 137] on tbody "Location Product Lot Number LotID1 LotID2 Pal# Picked1 Picked2 Manage Add Line …" at bounding box center [274, 125] width 510 height 234
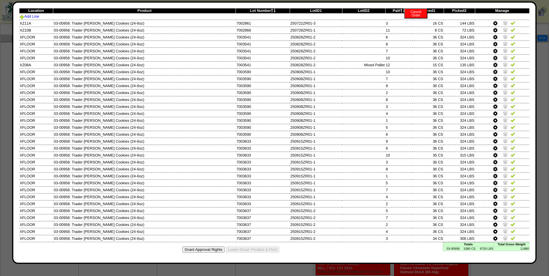
click at [469, 249] on td "1080 CS" at bounding box center [468, 248] width 16 height 4
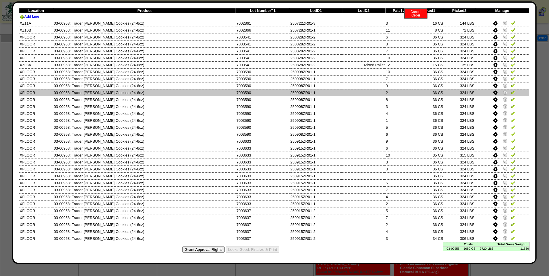
click at [424, 91] on td "36 CS" at bounding box center [427, 92] width 31 height 7
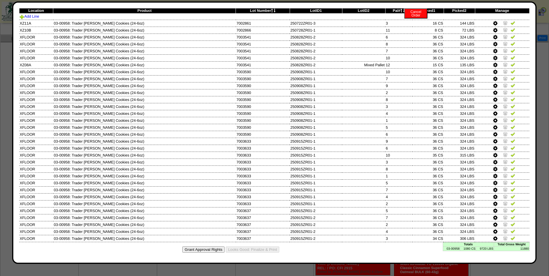
click at [271, 10] on icon at bounding box center [272, 11] width 2 height 4
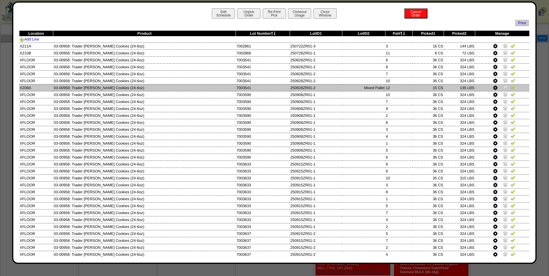
drag, startPoint x: 237, startPoint y: 88, endPoint x: 430, endPoint y: 89, distance: 193.3
click at [430, 89] on tr "XZ08A 03-00958: Trader Joes Snickerdoodle Cookies (24-6oz) 7003541 250828ZR01-2…" at bounding box center [274, 87] width 510 height 7
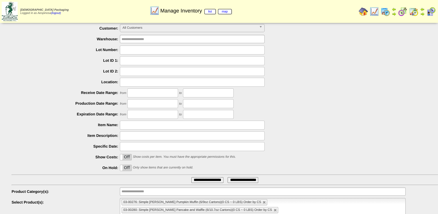
scroll to position [27, 0]
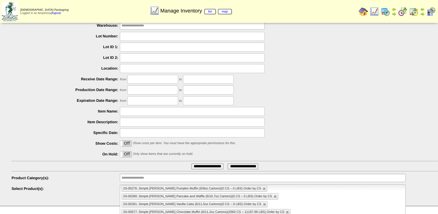
click at [263, 202] on link at bounding box center [264, 203] width 3 height 3
click at [262, 189] on link at bounding box center [263, 188] width 3 height 3
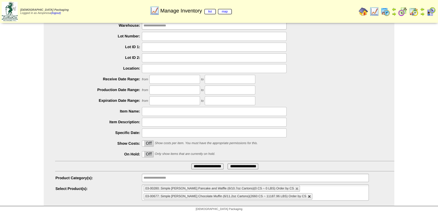
click at [308, 196] on link at bounding box center [309, 195] width 3 height 3
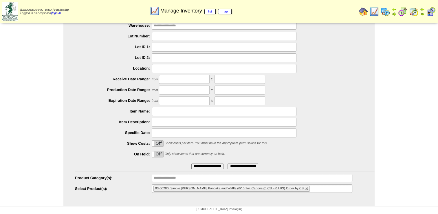
click at [305, 188] on link at bounding box center [306, 188] width 3 height 3
type input "**********"
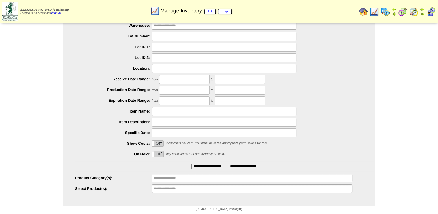
drag, startPoint x: 196, startPoint y: 194, endPoint x: 198, endPoint y: 190, distance: 3.6
click at [196, 193] on div "**********" at bounding box center [218, 101] width 311 height 209
click at [198, 190] on ul "**********" at bounding box center [252, 188] width 200 height 8
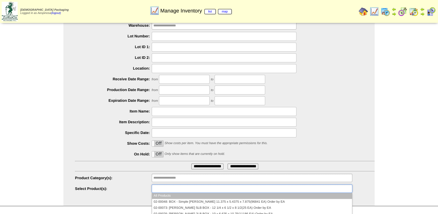
paste input "********"
type input "********"
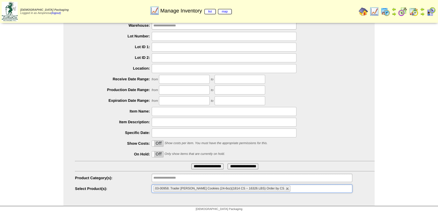
click at [200, 168] on input "**********" at bounding box center [207, 166] width 32 height 6
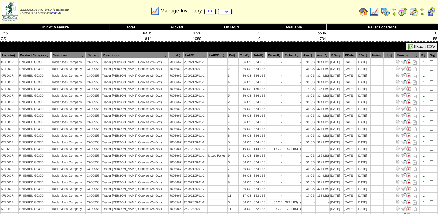
click at [174, 53] on th "Lot #" at bounding box center [176, 55] width 14 height 6
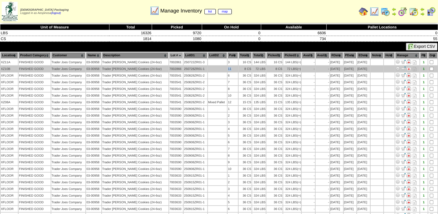
drag, startPoint x: 231, startPoint y: 69, endPoint x: 225, endPoint y: 68, distance: 6.5
click at [225, 68] on tr "XZ10B FINISHED GOOD Trader Joes Company 03-00958 Trader [PERSON_NAME] Cookies (…" at bounding box center [219, 69] width 437 height 6
click at [235, 69] on td "11" at bounding box center [232, 69] width 10 height 6
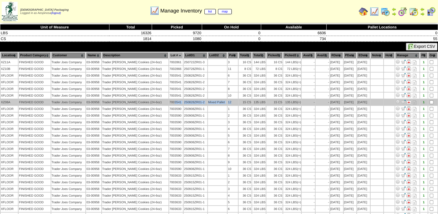
drag, startPoint x: 233, startPoint y: 100, endPoint x: 174, endPoint y: 102, distance: 59.1
click at [174, 102] on tr "XZ08A FINISHED GOOD Trader Joes Company 03-00958 Trader [PERSON_NAME] Cookies (…" at bounding box center [219, 102] width 437 height 6
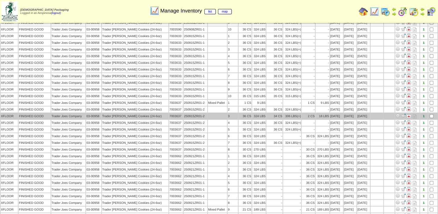
scroll to position [126, 0]
